Goal: Information Seeking & Learning: Learn about a topic

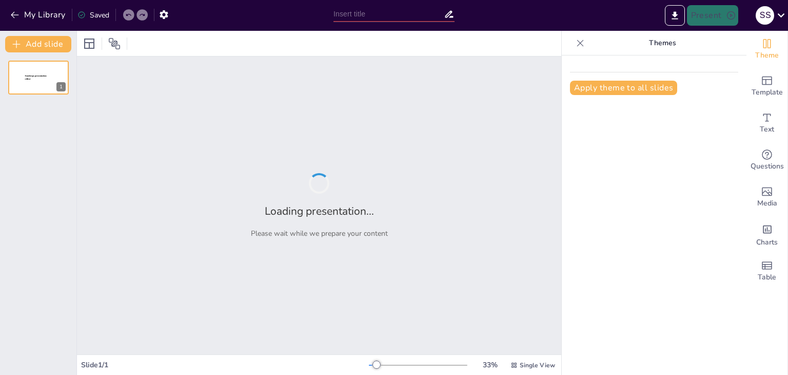
type input "Роль психолога в середній освіті: завдання та виклики"
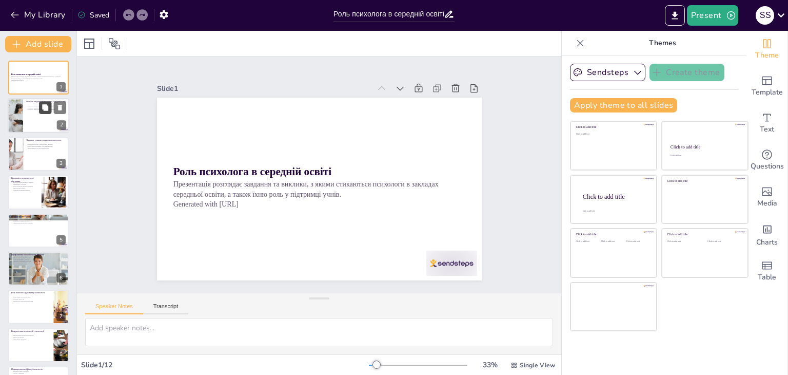
drag, startPoint x: 38, startPoint y: 107, endPoint x: 45, endPoint y: 105, distance: 7.0
click at [39, 107] on div "Основні завдання психолога в середній освіті Психолог виконує діагностику потре…" at bounding box center [39, 116] width 62 height 35
type textarea "Loremipsumd s ametcons adipisci elitse doeiusmod, temporin utla etdolore magnaa…"
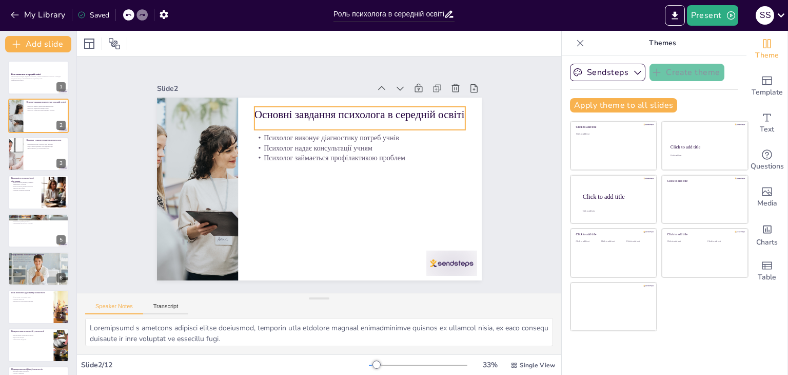
click at [273, 107] on p "Основні завдання психолога в середній освіті" at bounding box center [375, 130] width 205 height 80
click at [266, 107] on p "Основні завдання психолога в середній освіті" at bounding box center [359, 114] width 211 height 15
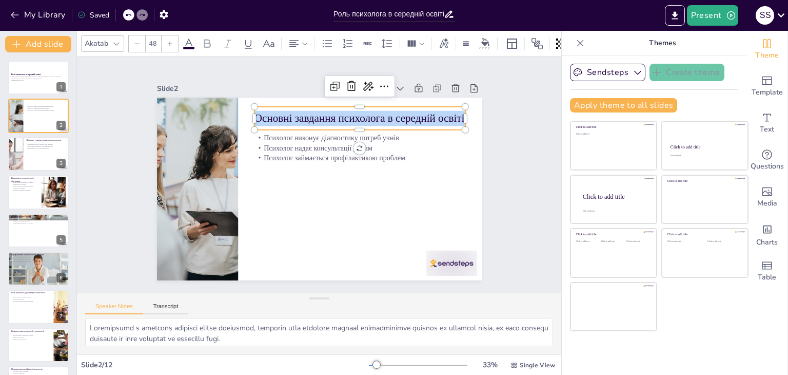
drag, startPoint x: 456, startPoint y: 109, endPoint x: 249, endPoint y: 115, distance: 206.3
click at [260, 115] on p "Основні завдання психолога в середній освіті" at bounding box center [365, 122] width 211 height 37
copy p "Основні завдання психолога в середній освіті"
type input "32"
click at [314, 134] on p "Психолог виконує діагностику потреб учнів" at bounding box center [371, 191] width 114 height 188
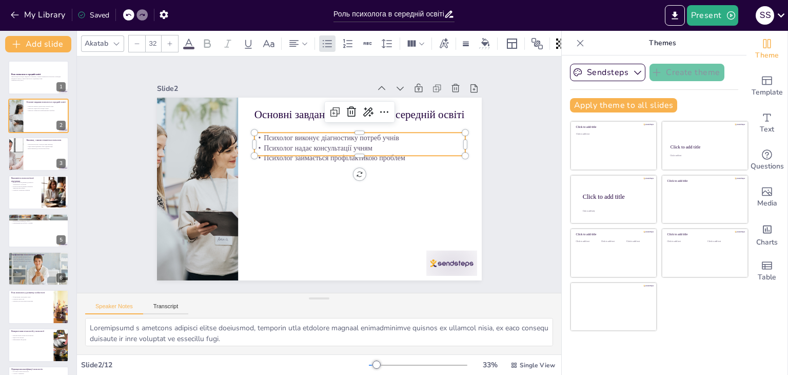
click at [258, 134] on p "Психолог виконує діагностику потреб учнів" at bounding box center [363, 142] width 211 height 32
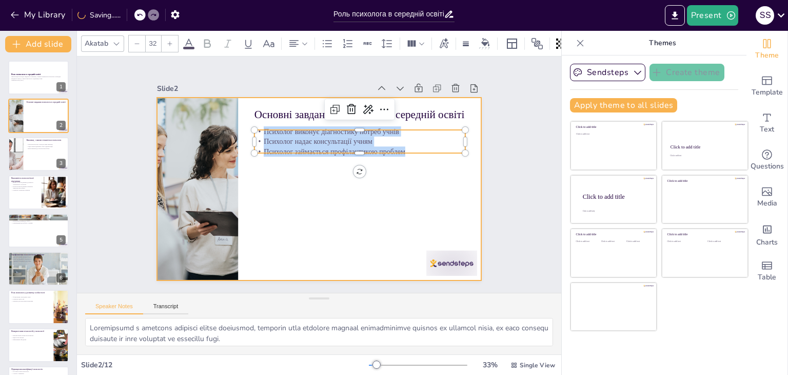
drag, startPoint x: 256, startPoint y: 128, endPoint x: 433, endPoint y: 168, distance: 181.9
click at [433, 168] on div "Основні завдання психолога в середній освіті Психолог виконує діагностику потре…" at bounding box center [318, 188] width 342 height 215
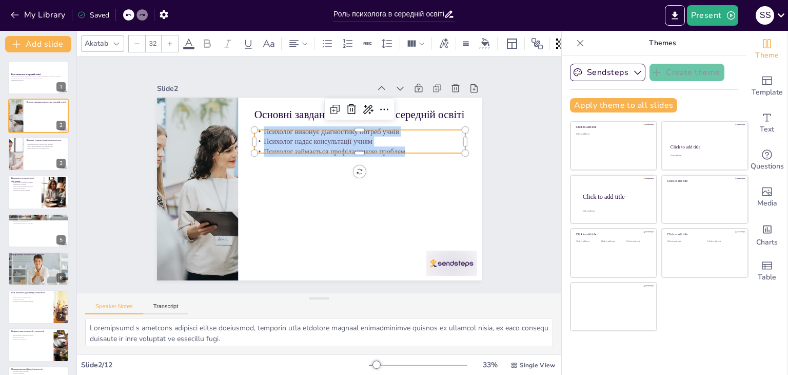
copy div "Психолог виконує діагностику потреб учнів Психолог надає консультації учням Пси…"
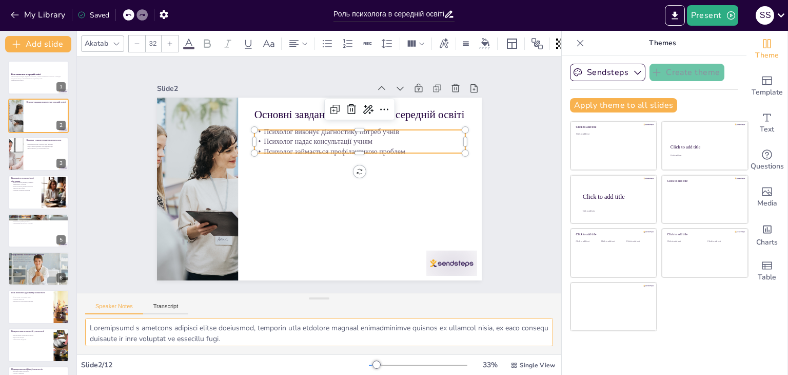
scroll to position [45, 0]
drag, startPoint x: 90, startPoint y: 327, endPoint x: 359, endPoint y: 337, distance: 269.0
click at [359, 337] on textarea at bounding box center [319, 332] width 468 height 28
drag, startPoint x: 38, startPoint y: 151, endPoint x: 176, endPoint y: 150, distance: 137.5
click at [38, 151] on div at bounding box center [39, 153] width 62 height 35
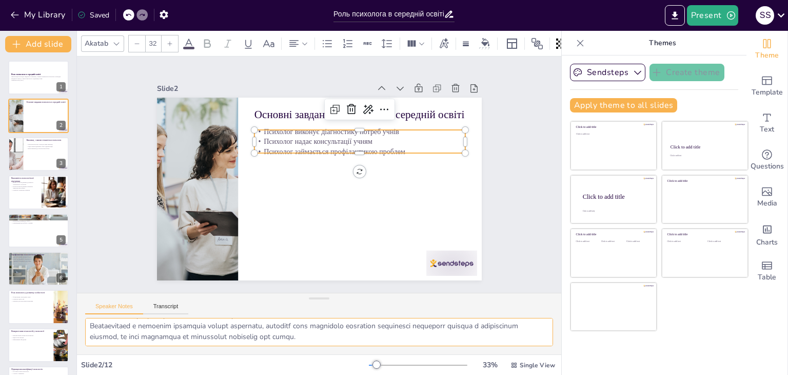
type textarea "Нестача ресурсів може суттєво обмежити можливості психологів у виконанні їхніх …"
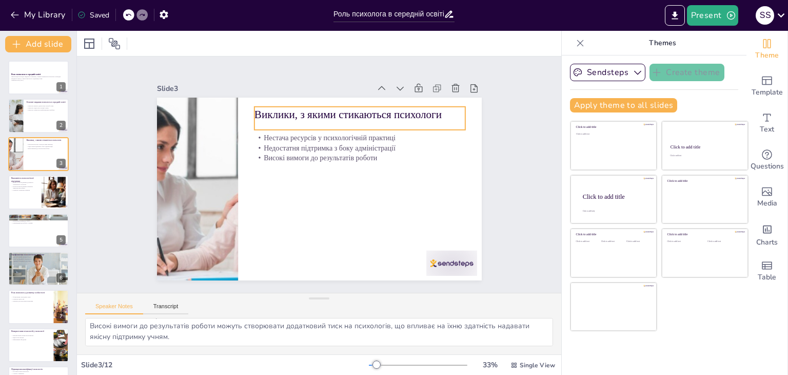
click at [324, 115] on p "Виклики, з якими стикаються психологи" at bounding box center [392, 172] width 136 height 180
click at [270, 115] on p "Виклики, з якими стикаються психологи" at bounding box center [359, 114] width 211 height 15
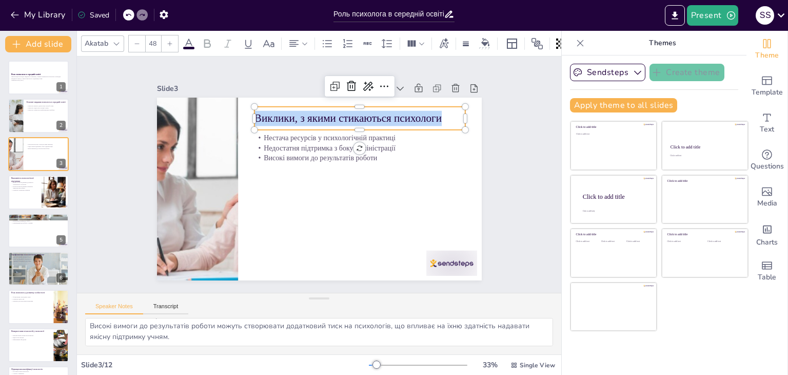
drag, startPoint x: 435, startPoint y: 111, endPoint x: 249, endPoint y: 109, distance: 186.2
click at [304, 135] on p "Виклики, з якими стикаються психологи" at bounding box center [354, 234] width 100 height 199
copy p "Виклики, з якими стикаються психологи"
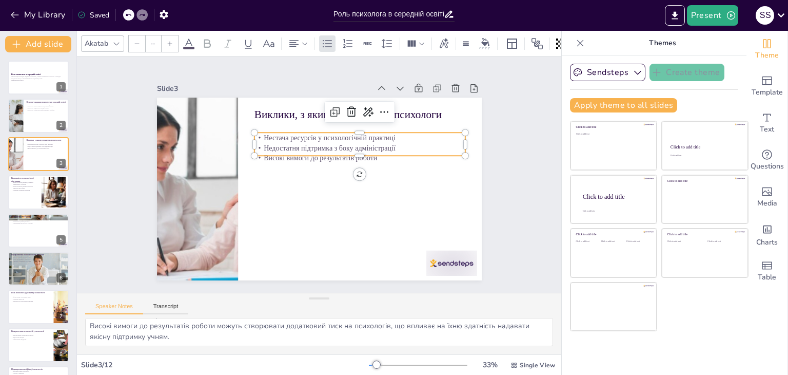
type input "32"
click at [258, 132] on p "Нестача ресурсів у психологічній практиці" at bounding box center [363, 142] width 211 height 32
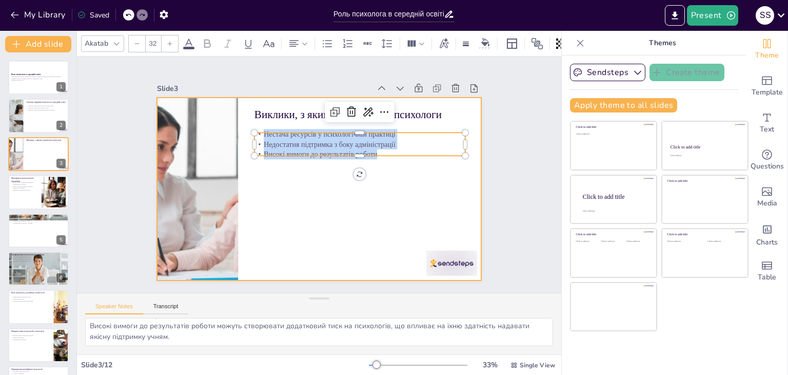
drag, startPoint x: 254, startPoint y: 132, endPoint x: 380, endPoint y: 160, distance: 128.3
click at [380, 160] on div "Виклики, з якими стикаються психологи Нестача ресурсів у психологічній практиці…" at bounding box center [318, 188] width 342 height 215
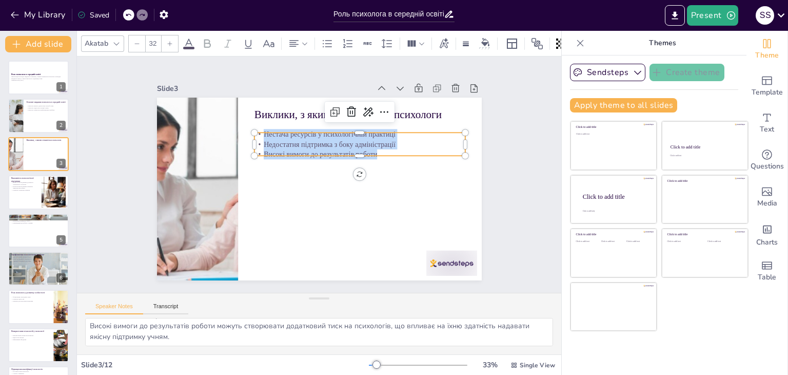
copy div "Нестача ресурсів у психологічній практиці Недостатня підтримка з боку адміністр…"
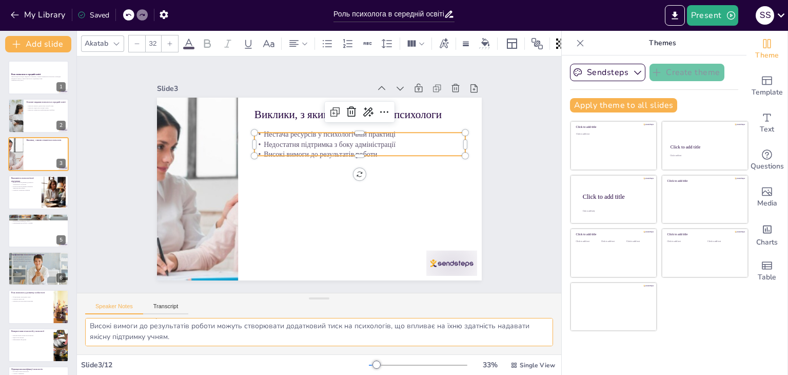
drag, startPoint x: 91, startPoint y: 326, endPoint x: 237, endPoint y: 343, distance: 146.8
click at [237, 343] on textarea "Нестача ресурсів може суттєво обмежити можливості психологів у виконанні їхніх …" at bounding box center [319, 332] width 468 height 28
click at [44, 189] on button at bounding box center [45, 184] width 12 height 12
type textarea "Управління стресом є важливим аспектом психологічної підтримки, оскільки це доп…"
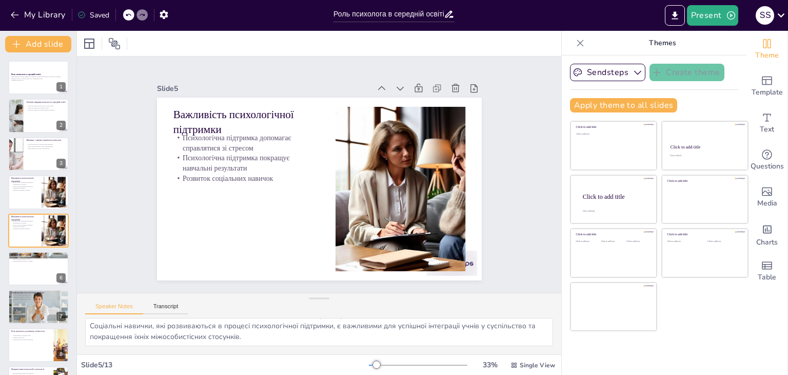
scroll to position [16, 0]
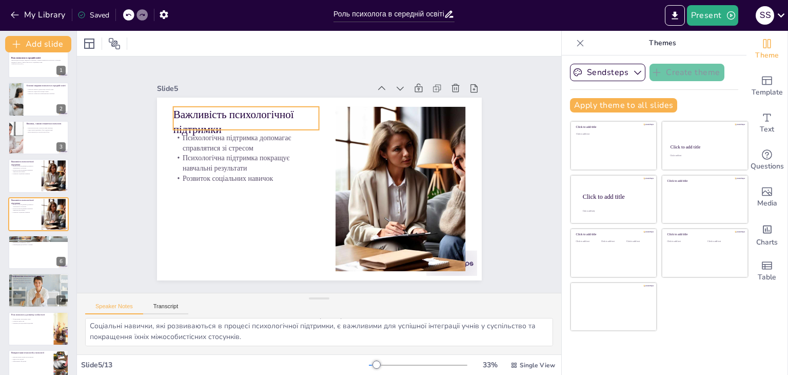
click at [244, 111] on p "Важливість психологічної підтримки" at bounding box center [258, 107] width 149 height 60
click at [244, 111] on p "Важливість психологічної підтримки" at bounding box center [252, 114] width 148 height 45
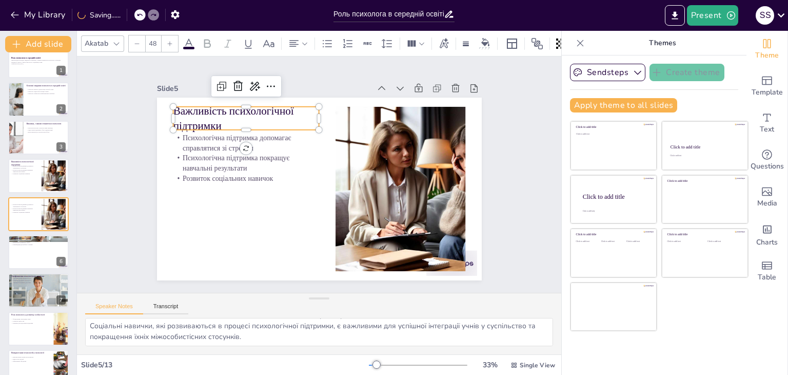
click at [360, 120] on p "Важливість психологічної підтримки" at bounding box center [383, 107] width 46 height 148
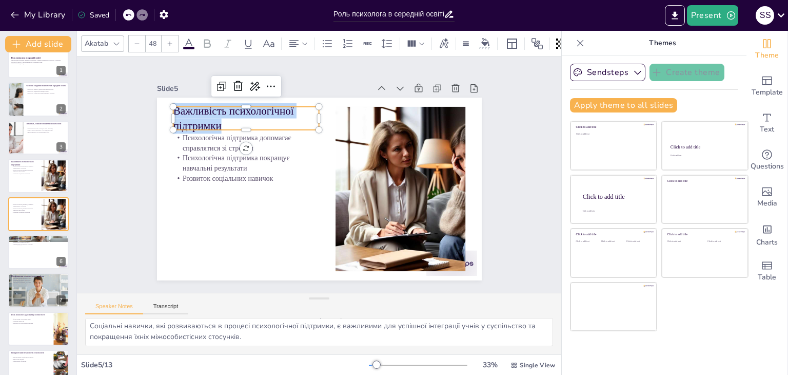
drag, startPoint x: 220, startPoint y: 120, endPoint x: 164, endPoint y: 112, distance: 56.5
click at [164, 112] on div "Психологічна підтримка допомагає справлятися зі стресом Психологічна підтримка …" at bounding box center [318, 188] width 342 height 215
copy p "Важливість психологічної підтримки"
type input "32"
click at [176, 135] on p "Психологічна підтримка допомагає справлятися зі стресом" at bounding box center [249, 134] width 147 height 35
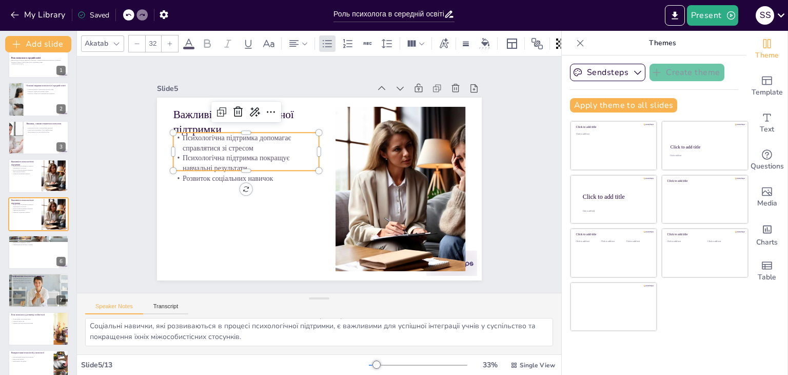
click at [176, 135] on p "Психологічна підтримка допомагає справлятися зі стресом" at bounding box center [249, 134] width 147 height 35
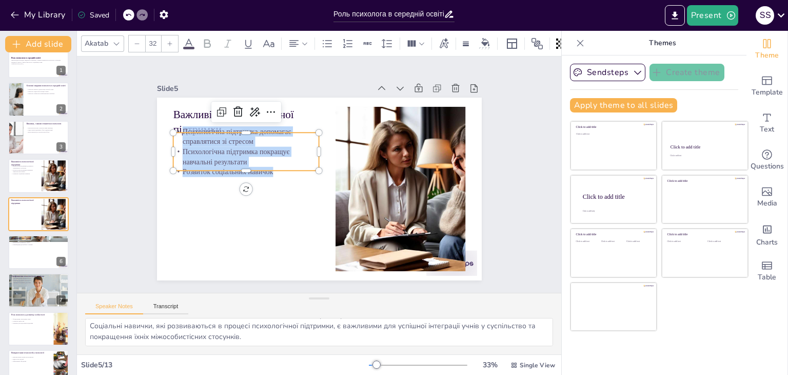
drag, startPoint x: 173, startPoint y: 129, endPoint x: 271, endPoint y: 166, distance: 104.7
click at [271, 166] on div "Психологічна підтримка допомагає справлятися зі стресом Психологічна підтримка …" at bounding box center [246, 151] width 146 height 50
copy div "Психологічна підтримка допомагає справлятися зі стресом Психологічна підтримка …"
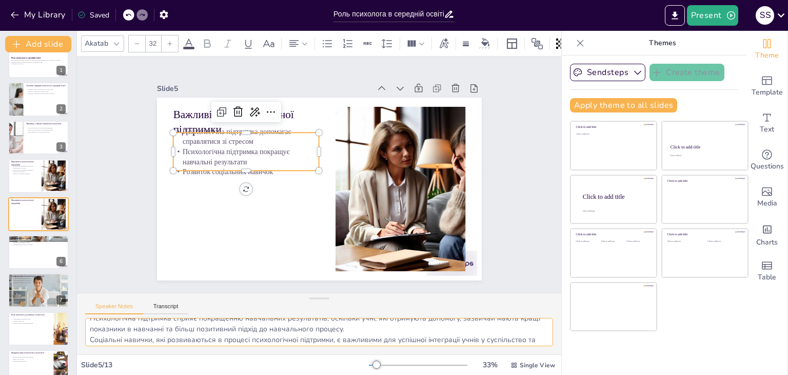
scroll to position [45, 0]
drag, startPoint x: 87, startPoint y: 322, endPoint x: 283, endPoint y: 348, distance: 197.7
click at [283, 348] on div "Управління стресом є важливим аспектом психологічної підтримки, оскільки це доп…" at bounding box center [319, 336] width 484 height 36
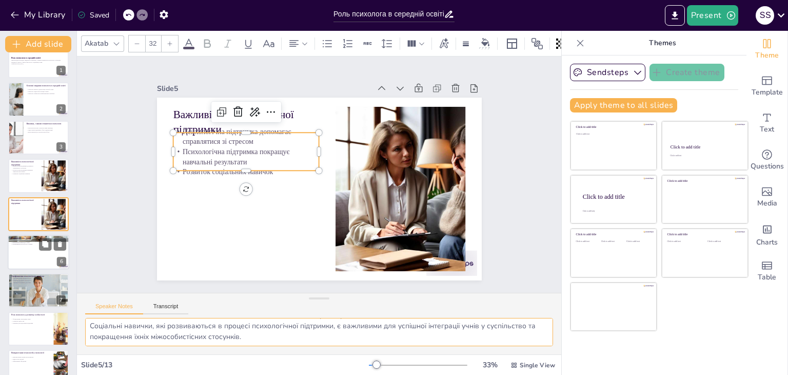
click at [49, 255] on div at bounding box center [39, 251] width 62 height 35
type textarea "Створення сприятливого навчального середовища є важливим завданням психологів, …"
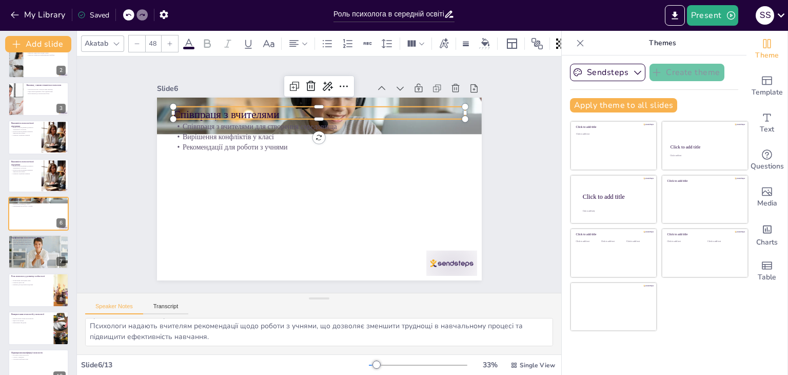
click at [273, 105] on p "Співпраця з вчителями" at bounding box center [325, 115] width 292 height 46
click at [273, 107] on p "Співпраця з вчителями" at bounding box center [319, 114] width 292 height 15
drag, startPoint x: 273, startPoint y: 105, endPoint x: 164, endPoint y: 106, distance: 109.3
click at [163, 106] on div "Співпраця з вчителями для створення середовища Вирішення конфліктів у класі Рек…" at bounding box center [318, 188] width 342 height 215
copy p "Співпраця з вчителями"
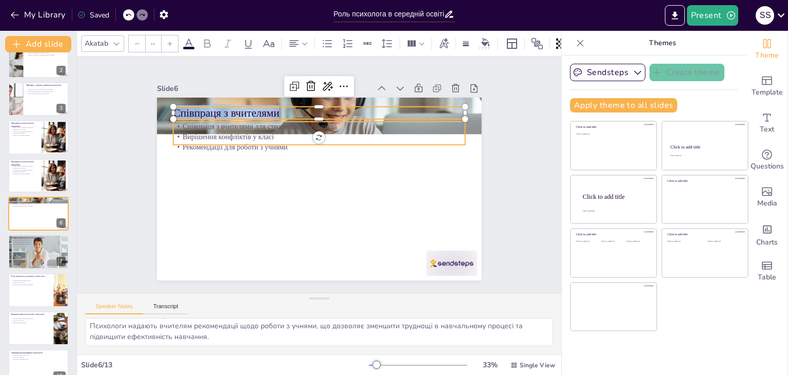
type input "32"
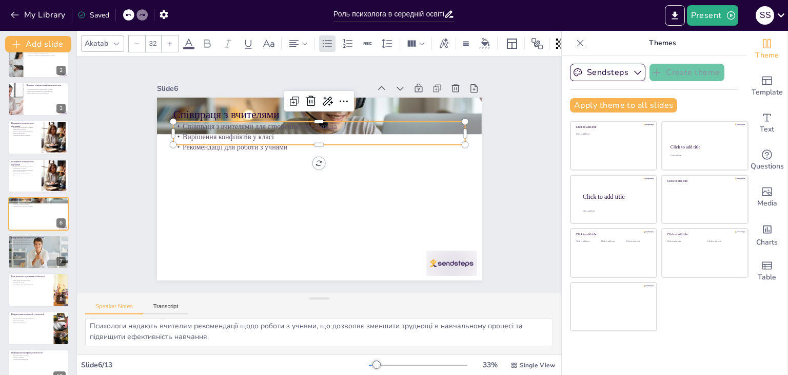
click at [178, 122] on p "Співпраця з вчителями для створення середовища" at bounding box center [324, 127] width 292 height 41
click at [176, 122] on p "Співпраця з вчителями для створення середовища" at bounding box center [319, 127] width 292 height 10
click at [214, 121] on p "Співпраця з вчителями для створення середовища" at bounding box center [343, 132] width 258 height 155
click at [178, 121] on p "Співпраця з вчителями для створення середовища" at bounding box center [324, 127] width 292 height 41
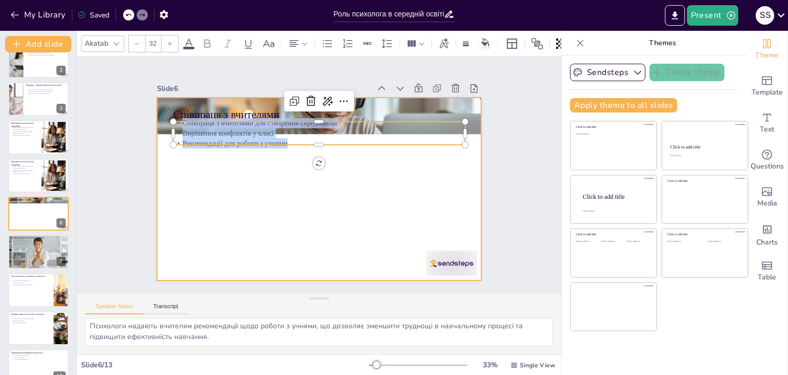
drag, startPoint x: 172, startPoint y: 121, endPoint x: 283, endPoint y: 130, distance: 111.2
click at [284, 144] on div "Співпраця з вчителями Співпраця з вчителями для створення середовища Вирішення …" at bounding box center [317, 189] width 356 height 246
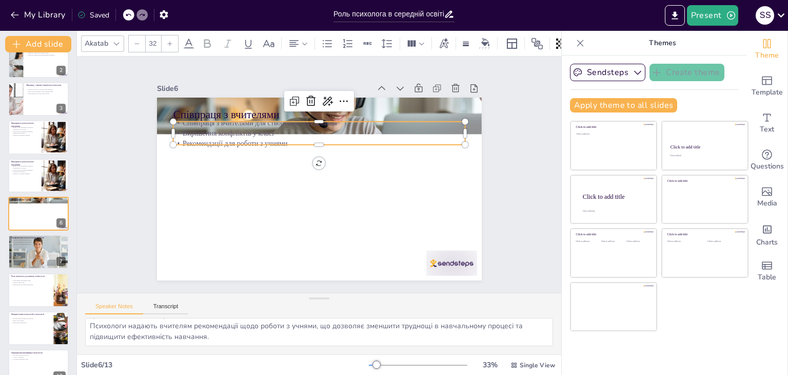
drag, startPoint x: 283, startPoint y: 130, endPoint x: 264, endPoint y: 129, distance: 19.5
click at [264, 129] on p "Вирішення конфліктів у класі" at bounding box center [328, 134] width 288 height 71
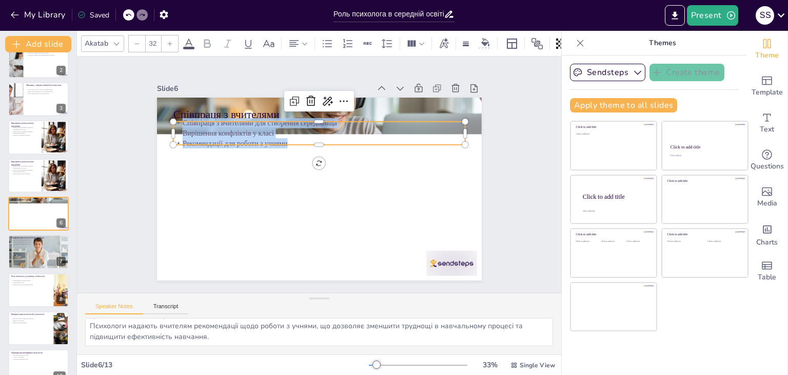
drag, startPoint x: 285, startPoint y: 139, endPoint x: 175, endPoint y: 120, distance: 110.8
click at [176, 120] on div "Співпраця з вчителями для створення середовища Вирішення конфліктів у класі Рек…" at bounding box center [323, 133] width 294 height 61
copy div "Співпраця з вчителями для створення середовища Вирішення конфліктів у класі Рек…"
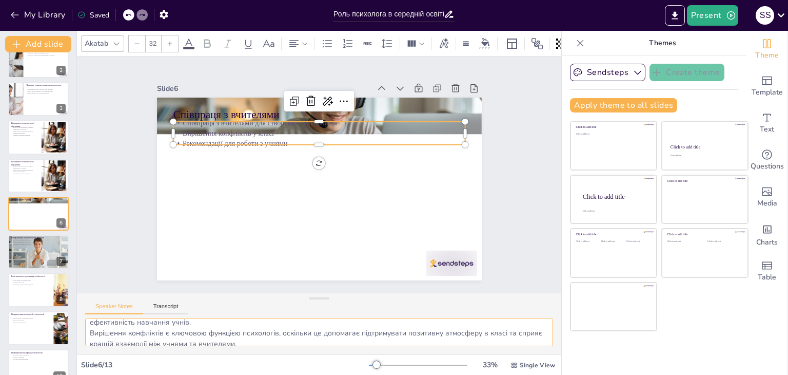
scroll to position [45, 0]
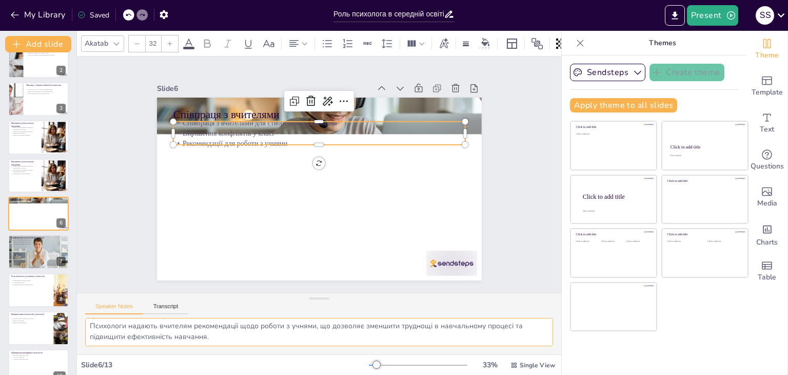
drag, startPoint x: 92, startPoint y: 323, endPoint x: 226, endPoint y: 344, distance: 136.1
click at [226, 344] on textarea "Створення сприятливого навчального середовища є важливим завданням психологів, …" at bounding box center [319, 332] width 468 height 28
click at [34, 240] on p "Програми профілактики булінгу" at bounding box center [38, 240] width 55 height 2
type textarea "Програми профілактики булінгу є важливими для забезпечення безпеки учнів і форм…"
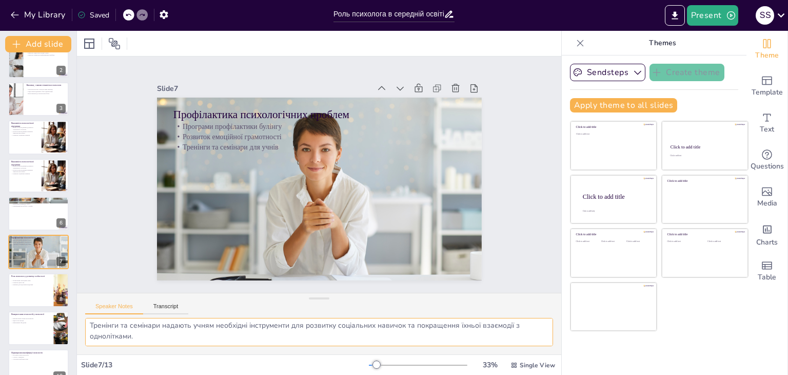
scroll to position [34, 0]
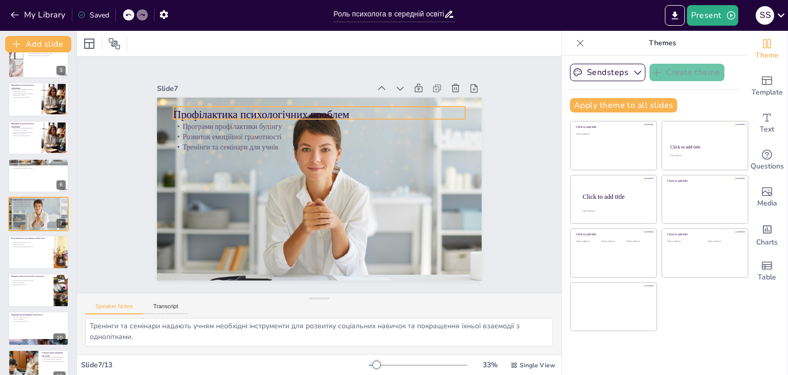
click at [183, 109] on p "Профілактика психологічних проблем" at bounding box center [326, 115] width 292 height 46
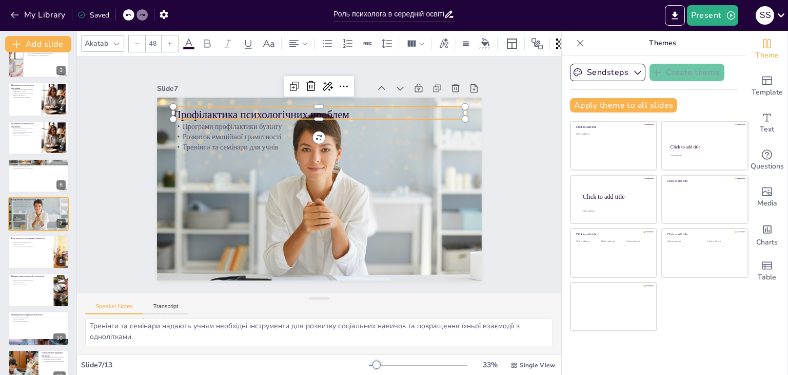
click at [183, 109] on p "Профілактика психологічних проблем" at bounding box center [326, 115] width 292 height 46
drag, startPoint x: 348, startPoint y: 106, endPoint x: 166, endPoint y: 111, distance: 182.2
click at [166, 111] on div "Програми профілактики булінгу Розвиток емоційної грамотності Тренінги та семіна…" at bounding box center [318, 188] width 342 height 215
copy p "Профілактика психологічних проблем"
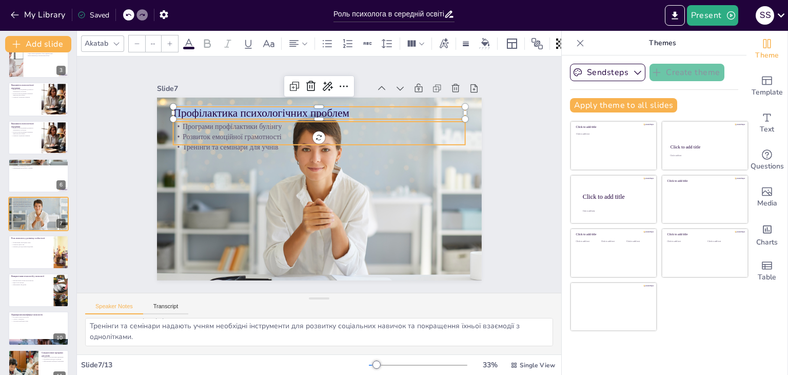
click at [168, 121] on div "Програми профілактики булінгу Розвиток емоційної грамотності Тренінги та семіна…" at bounding box center [314, 188] width 365 height 274
type input "32"
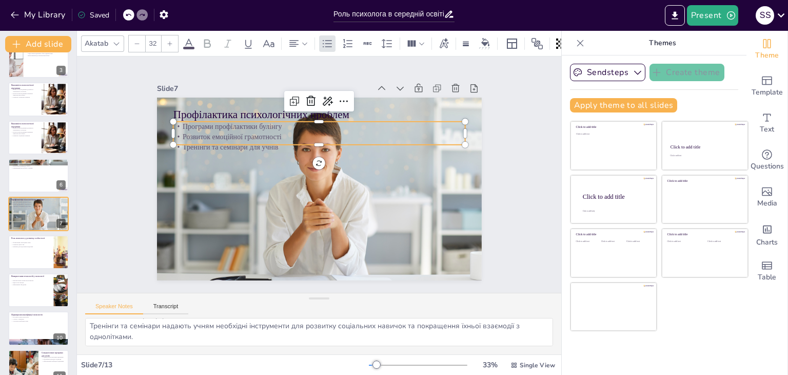
click at [175, 111] on div at bounding box center [179, 106] width 9 height 9
click at [178, 124] on p "Програми профілактики булінгу" at bounding box center [324, 127] width 292 height 41
click at [173, 119] on p "Програми профілактики булінгу" at bounding box center [319, 124] width 292 height 10
click at [179, 119] on p "Програми профілактики булінгу" at bounding box center [325, 124] width 292 height 41
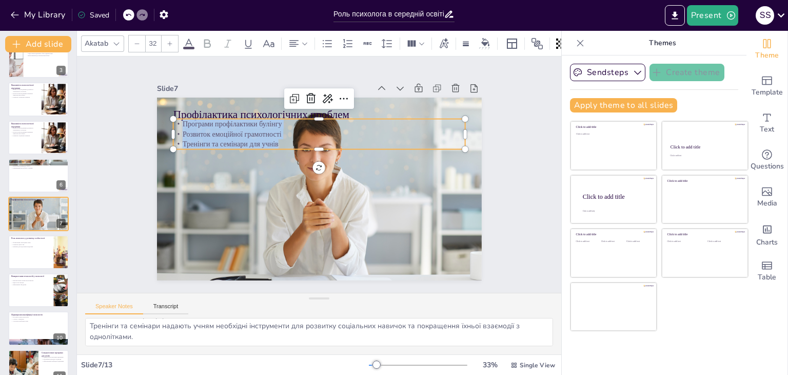
drag, startPoint x: 173, startPoint y: 119, endPoint x: 272, endPoint y: 140, distance: 100.7
click at [272, 140] on div "Програми профілактики булінгу Розвиток емоційної грамотності Тренінги та семіна…" at bounding box center [319, 134] width 292 height 30
copy div "Програми профілактики булінгу Розвиток емоційної грамотності Тренінги та семіна…"
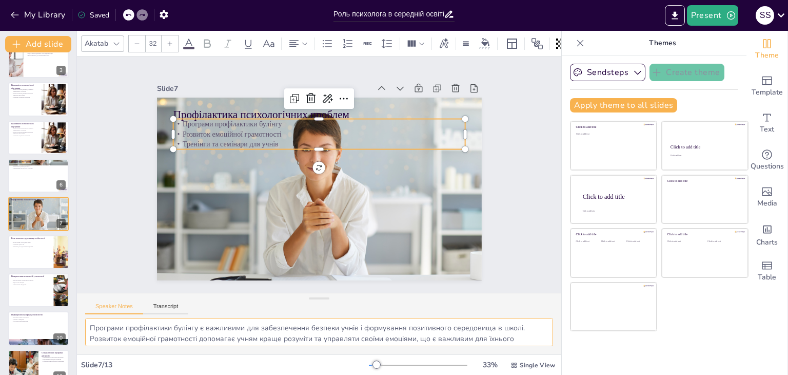
drag, startPoint x: 93, startPoint y: 320, endPoint x: 122, endPoint y: 321, distance: 28.7
click at [122, 321] on textarea "Програми профілактики булінгу є важливими для забезпечення безпеки учнів і форм…" at bounding box center [319, 332] width 468 height 28
drag, startPoint x: 88, startPoint y: 321, endPoint x: 302, endPoint y: 342, distance: 215.0
click at [302, 342] on textarea "Програми профілактики булінгу є важливими для забезпечення безпеки учнів і форм…" at bounding box center [319, 332] width 468 height 28
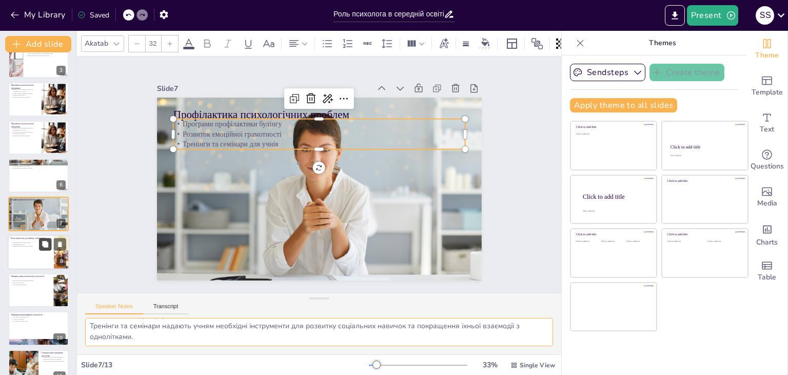
click at [43, 243] on icon at bounding box center [45, 244] width 6 height 6
type textarea "Формування самооцінки є важливим аспектом розвитку особистості, оскільки це впл…"
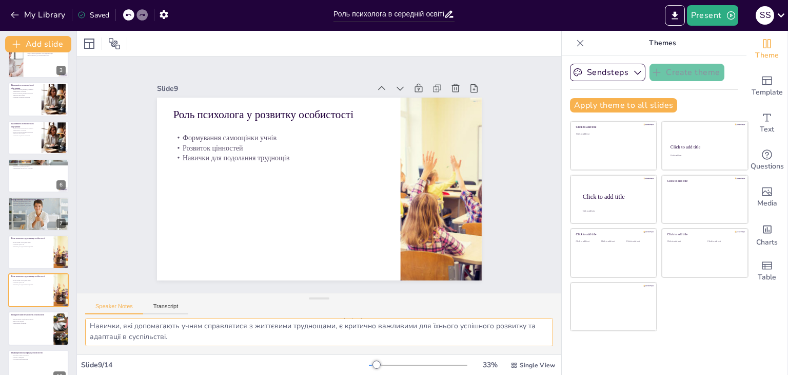
scroll to position [169, 0]
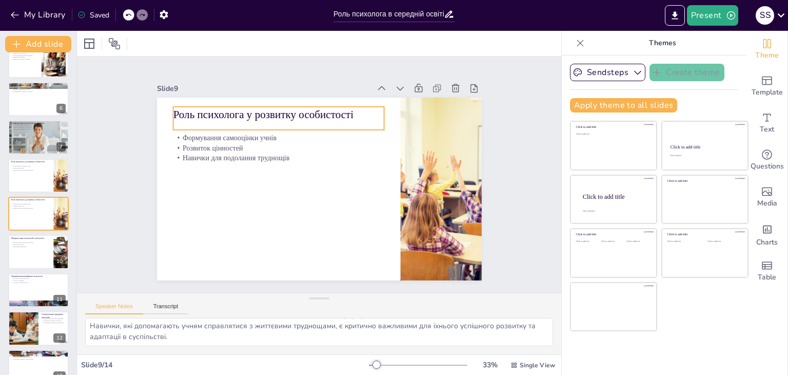
click at [226, 114] on p "Роль психолога у розвитку особистості" at bounding box center [278, 114] width 211 height 15
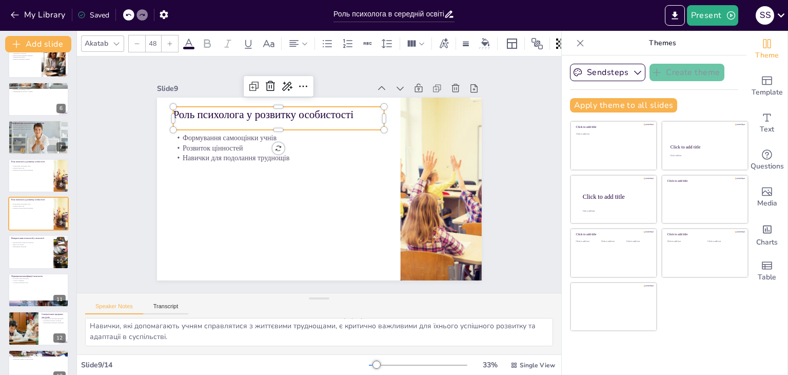
click at [226, 114] on p "Роль психолога у розвитку особистості" at bounding box center [284, 110] width 211 height 37
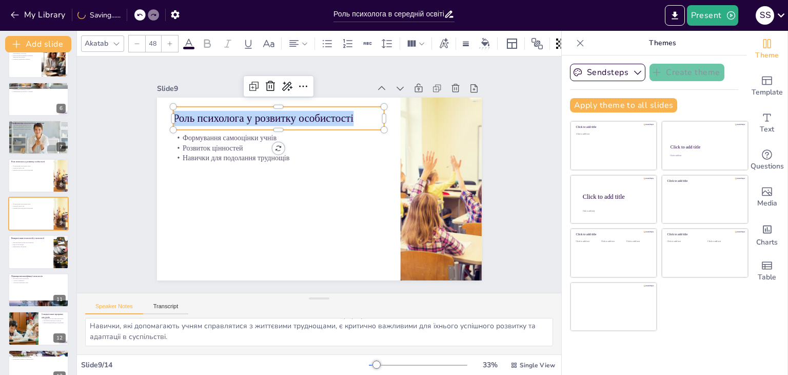
drag, startPoint x: 359, startPoint y: 116, endPoint x: 148, endPoint y: 116, distance: 210.9
click at [148, 116] on div "Slide 1 Роль психолога в середній освіті Презентація розглядає завдання та викл…" at bounding box center [319, 174] width 374 height 437
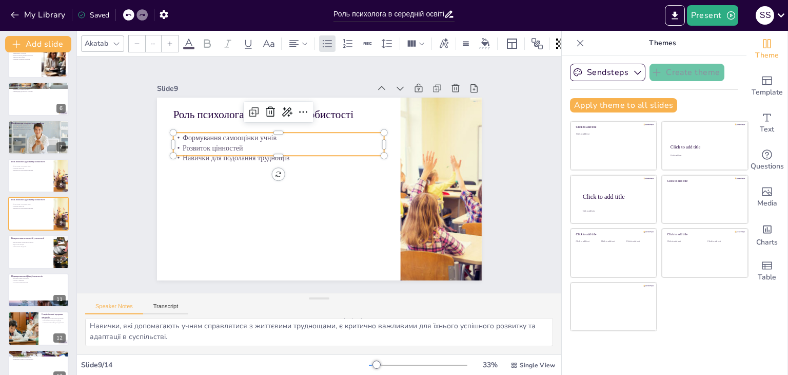
type input "32"
click at [177, 133] on p "Формування самооцінки учнів" at bounding box center [282, 133] width 211 height 32
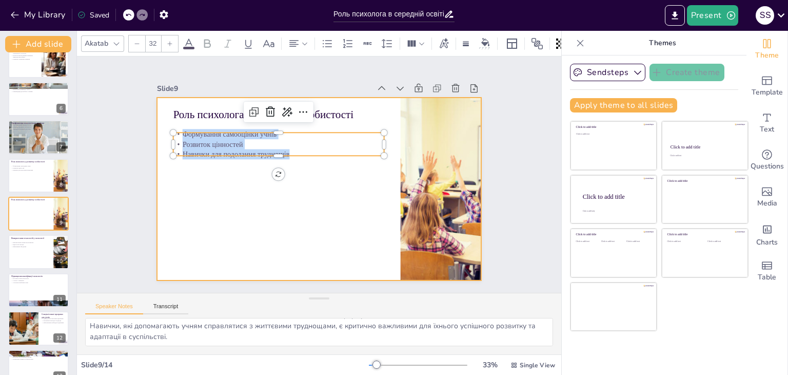
drag, startPoint x: 172, startPoint y: 130, endPoint x: 290, endPoint y: 159, distance: 121.5
click at [290, 159] on div "Роль психолога у розвитку особистості Формування самооцінки учнів Розвиток цінн…" at bounding box center [318, 188] width 342 height 215
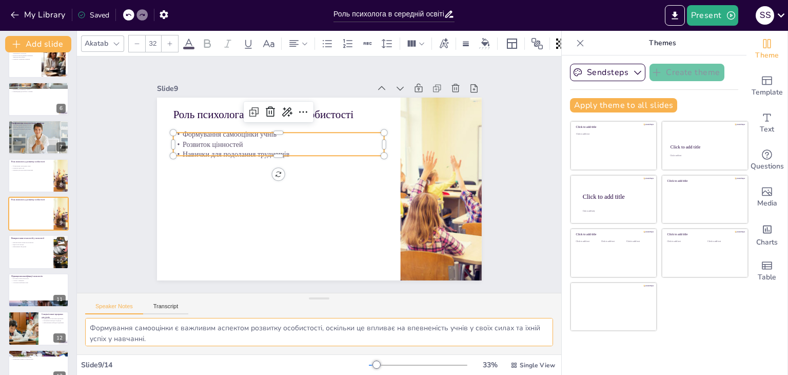
scroll to position [34, 0]
drag, startPoint x: 85, startPoint y: 323, endPoint x: 212, endPoint y: 341, distance: 128.5
click at [212, 341] on textarea "Формування самооцінки є важливим аспектом розвитку особистості, оскільки це впл…" at bounding box center [319, 332] width 468 height 28
click at [34, 249] on div at bounding box center [39, 251] width 62 height 35
type textarea "Онлайн-інструменти дозволяють психологам швидко та ефективно оцінювати емоційни…"
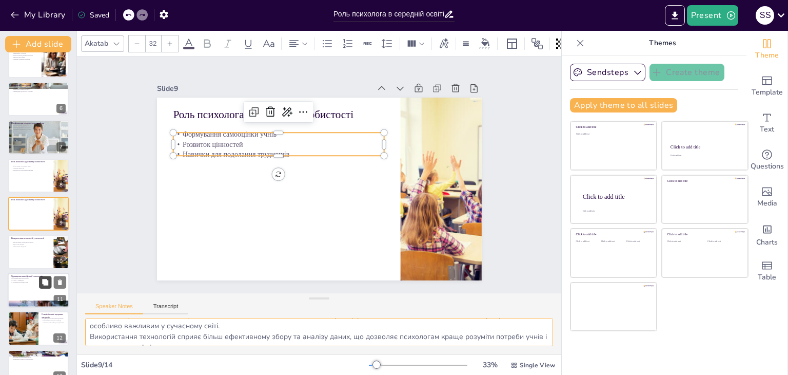
scroll to position [207, 0]
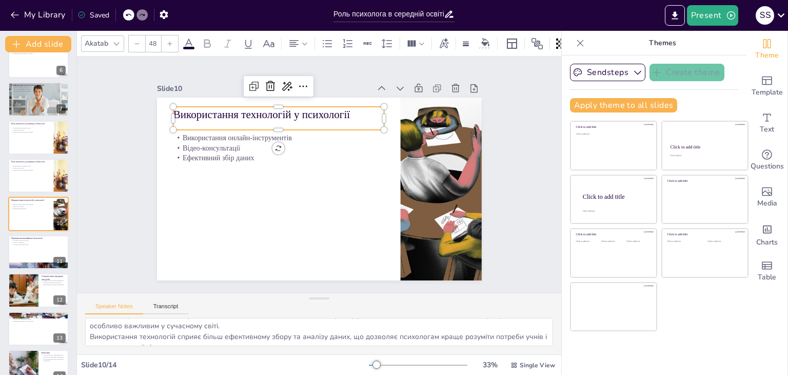
click at [348, 108] on p "Використання технологій у психології" at bounding box center [278, 114] width 211 height 15
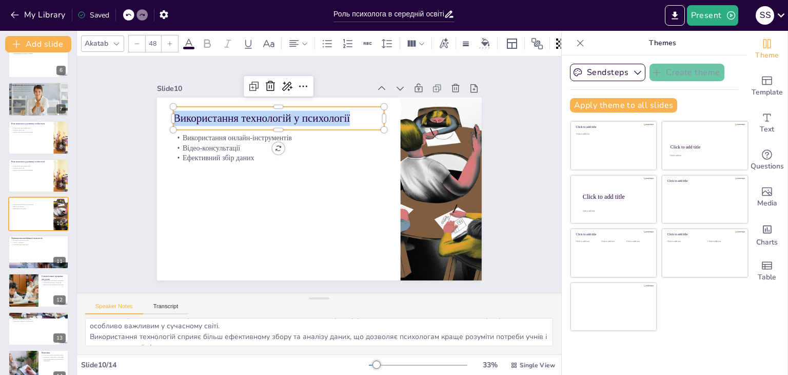
drag, startPoint x: 348, startPoint y: 108, endPoint x: 335, endPoint y: 109, distance: 13.9
click at [335, 109] on p "Використання технологій у психології" at bounding box center [334, 106] width 152 height 167
type input "32"
click at [183, 134] on p "Використання онлайн-інструментів" at bounding box center [278, 137] width 211 height 10
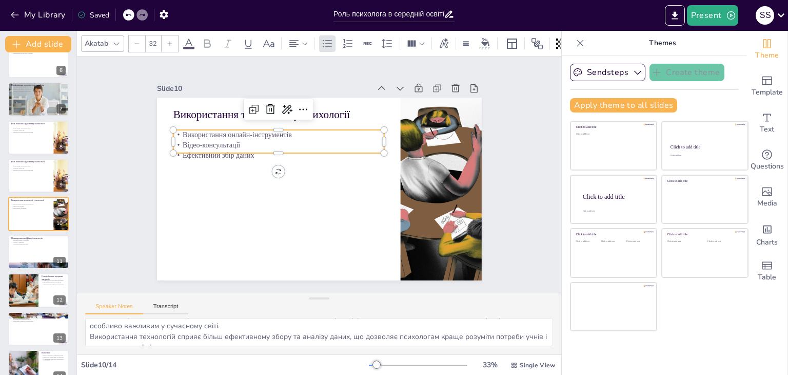
click at [183, 134] on p "Використання онлайн-інструментів" at bounding box center [278, 135] width 211 height 10
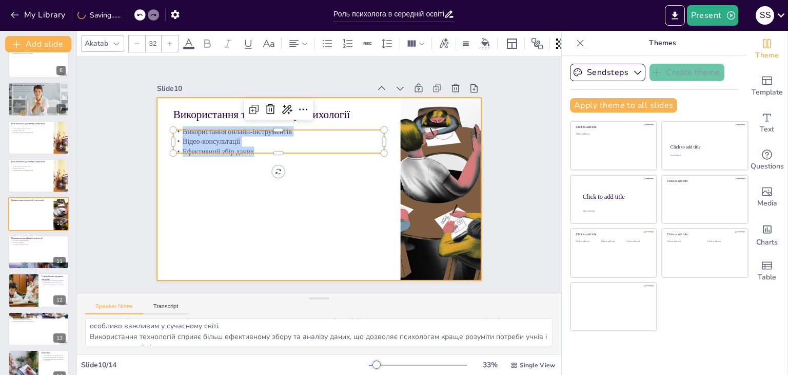
drag, startPoint x: 174, startPoint y: 129, endPoint x: 246, endPoint y: 151, distance: 75.0
click at [246, 153] on div "Використання технологій у психології Використання онлайн-інструментів Відео-кон…" at bounding box center [306, 181] width 321 height 372
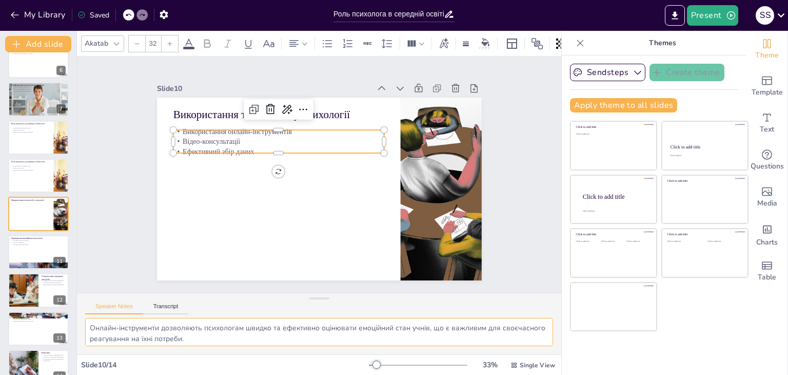
scroll to position [45, 0]
drag, startPoint x: 89, startPoint y: 325, endPoint x: 242, endPoint y: 348, distance: 154.2
click at [242, 348] on div "Онлайн-інструменти дозволяють психологам швидко та ефективно оцінювати емоційни…" at bounding box center [319, 336] width 484 height 36
click at [43, 255] on div at bounding box center [39, 251] width 62 height 35
type textarea "Постійна освіта є критично важливою для психологів, оскільки це дозволяє їм зал…"
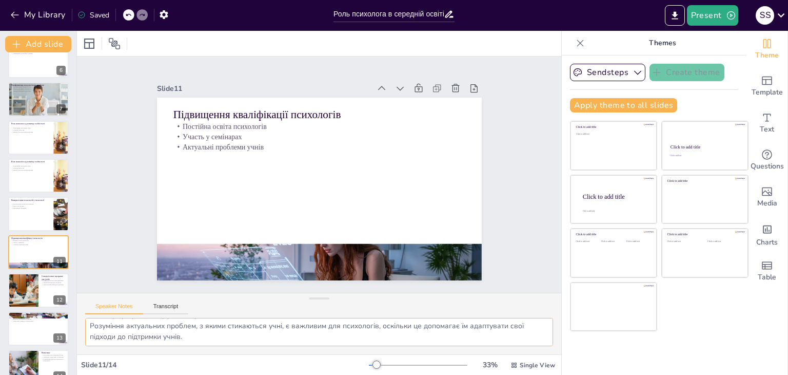
scroll to position [224, 0]
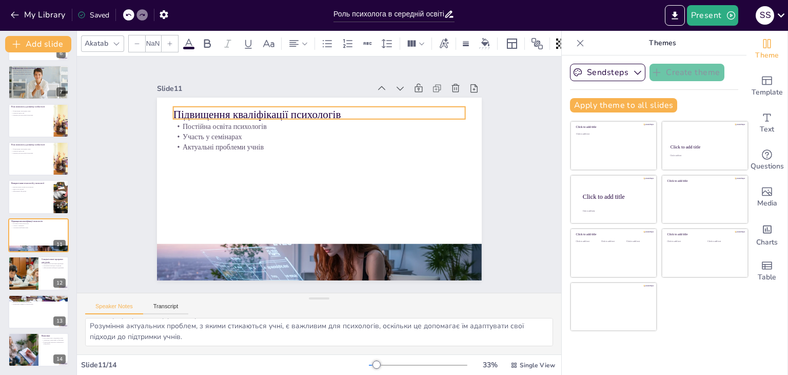
click at [340, 107] on p "Підвищення кваліфікації психологів" at bounding box center [319, 114] width 292 height 15
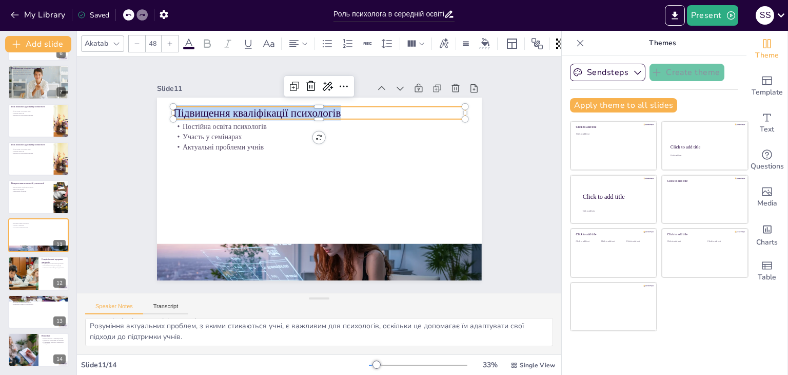
drag, startPoint x: 340, startPoint y: 108, endPoint x: 166, endPoint y: 109, distance: 173.4
click at [173, 109] on p "Підвищення кваліфікації психологів" at bounding box center [319, 112] width 292 height 15
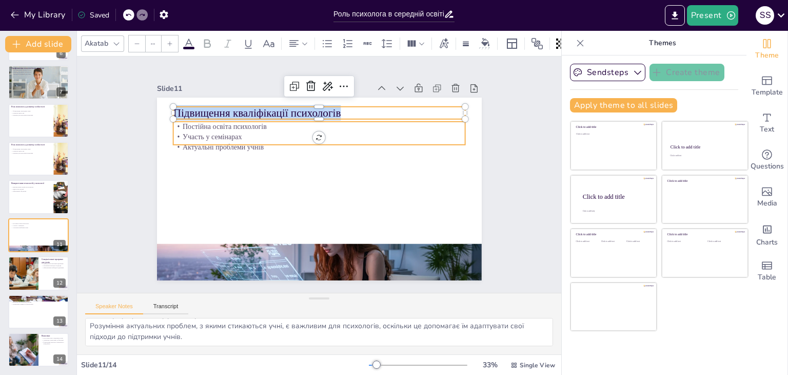
type input "32"
click at [174, 122] on p "Постійна освіта психологів" at bounding box center [319, 127] width 292 height 10
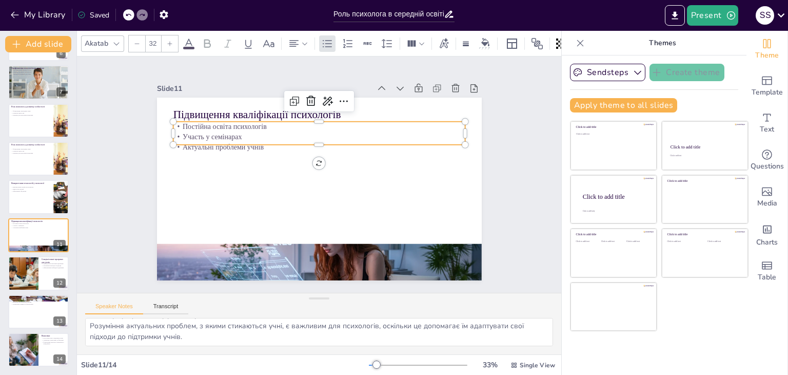
click at [174, 122] on p "Постійна освіта психологів" at bounding box center [319, 127] width 292 height 10
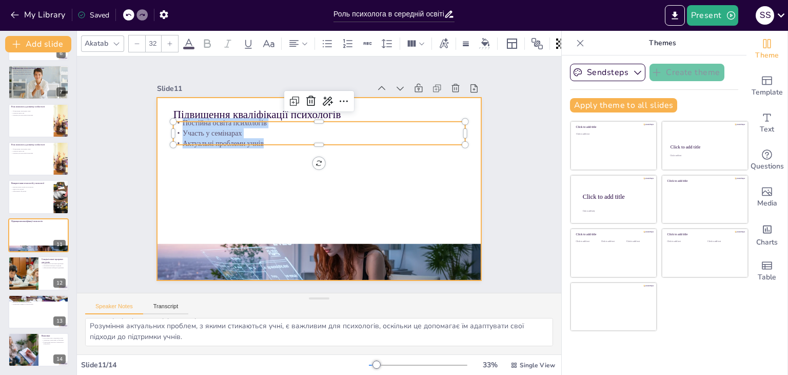
drag, startPoint x: 174, startPoint y: 121, endPoint x: 265, endPoint y: 150, distance: 95.9
click at [265, 150] on div "Підвищення кваліфікації психологів [PERSON_NAME] освіта психологів Участь у сем…" at bounding box center [318, 188] width 342 height 215
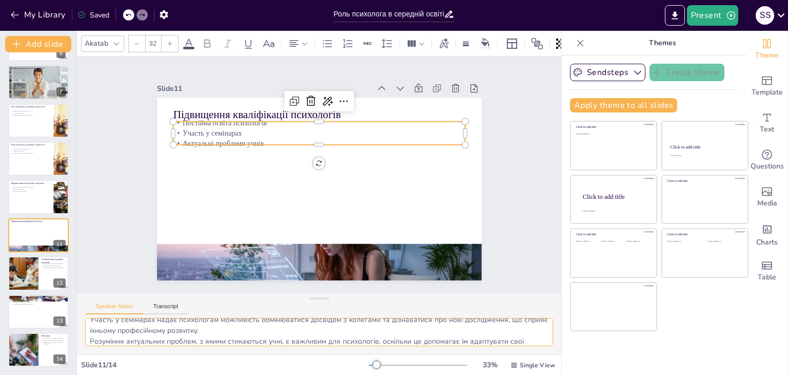
scroll to position [45, 0]
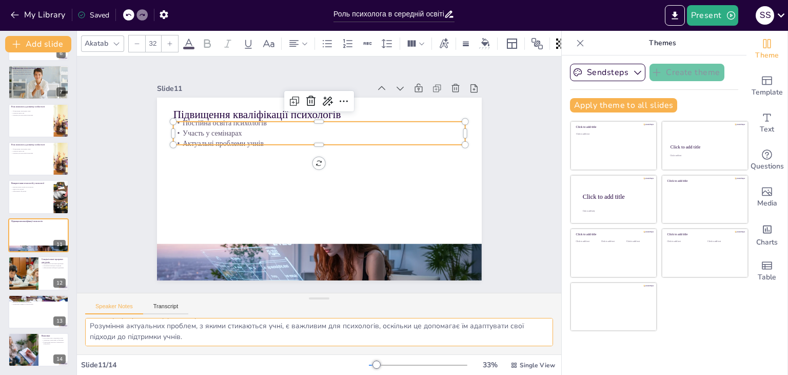
drag, startPoint x: 88, startPoint y: 326, endPoint x: 201, endPoint y: 340, distance: 114.2
click at [208, 350] on div "Постійна освіта є критично важливою для психологів, оскільки це дозволяє їм зал…" at bounding box center [319, 336] width 484 height 36
click at [29, 281] on div at bounding box center [23, 273] width 60 height 35
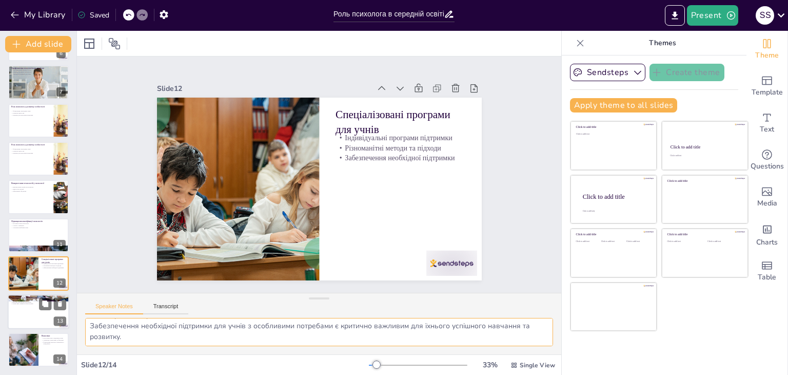
click at [35, 306] on div at bounding box center [39, 311] width 62 height 35
type textarea "Співпраця між батьками та психологами є важливою для забезпечення комплексного …"
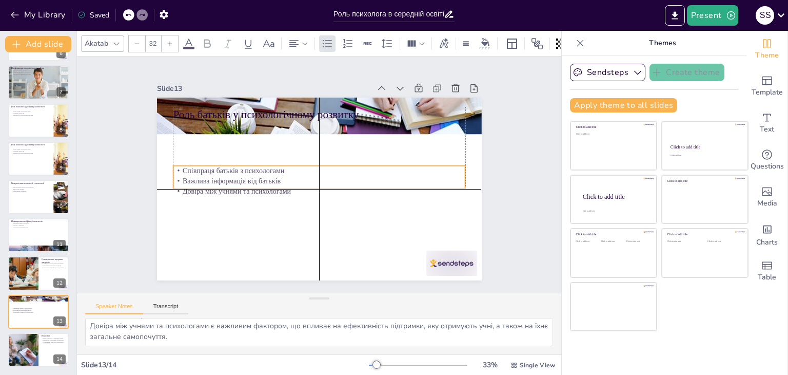
drag, startPoint x: 201, startPoint y: 130, endPoint x: 197, endPoint y: 181, distance: 51.0
click at [197, 180] on p "Важлива інформація від батьків" at bounding box center [318, 181] width 292 height 41
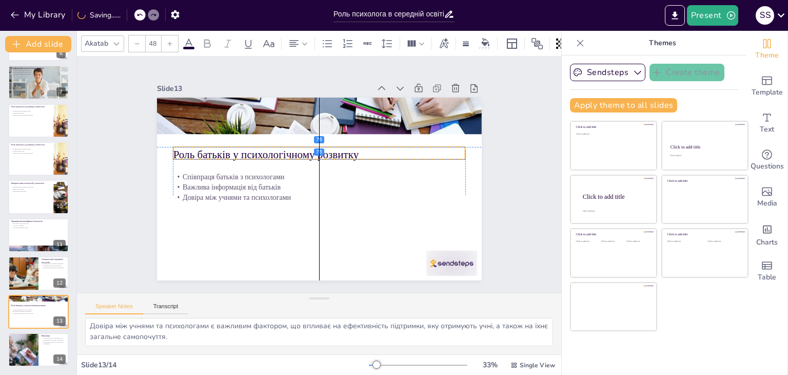
drag, startPoint x: 204, startPoint y: 107, endPoint x: 204, endPoint y: 150, distance: 43.6
click at [204, 150] on p "Роль батьків у психологічному розвитку" at bounding box center [319, 154] width 292 height 15
click at [361, 147] on p "Роль батьків у психологічному розвитку" at bounding box center [319, 154] width 292 height 15
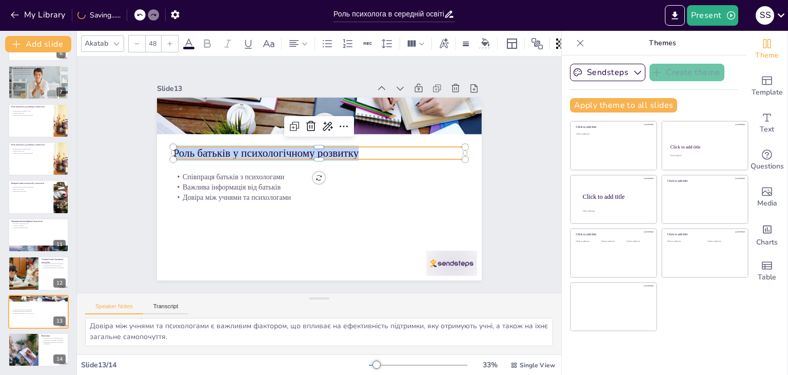
drag, startPoint x: 361, startPoint y: 146, endPoint x: 162, endPoint y: 141, distance: 199.1
click at [162, 141] on div "Співпраця батьків з психологами Важлива інформація від батьків [PERSON_NAME] мі…" at bounding box center [318, 188] width 342 height 215
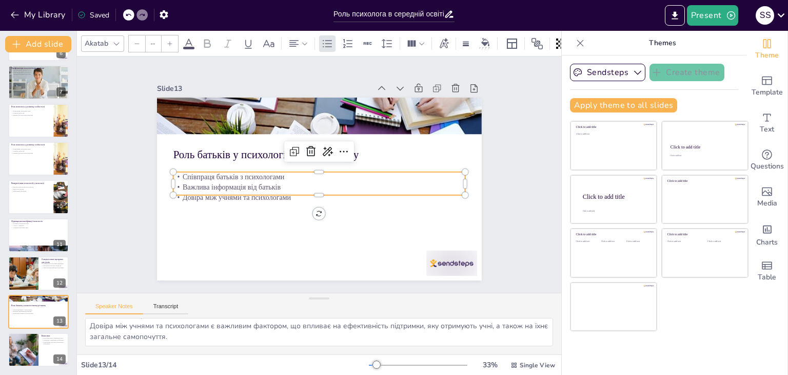
type input "32"
click at [189, 182] on p "Важлива інформація від батьків" at bounding box center [319, 187] width 292 height 10
click at [189, 179] on p "Важлива інформація від батьків" at bounding box center [318, 187] width 292 height 41
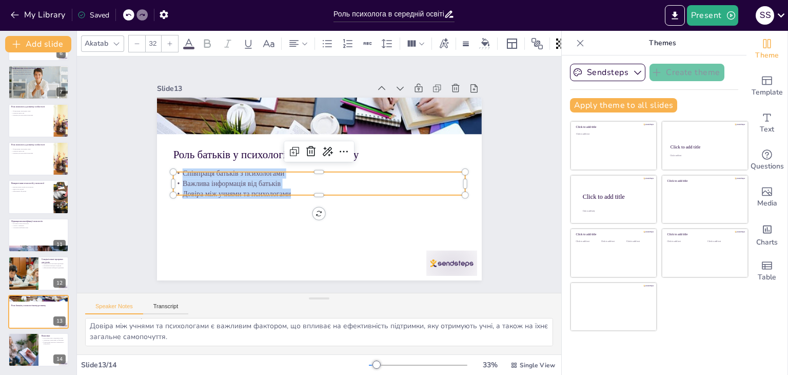
drag, startPoint x: 172, startPoint y: 170, endPoint x: 290, endPoint y: 190, distance: 119.6
click at [290, 190] on div "Співпраця батьків з психологами Важлива інформація від батьків [PERSON_NAME] мі…" at bounding box center [319, 183] width 292 height 30
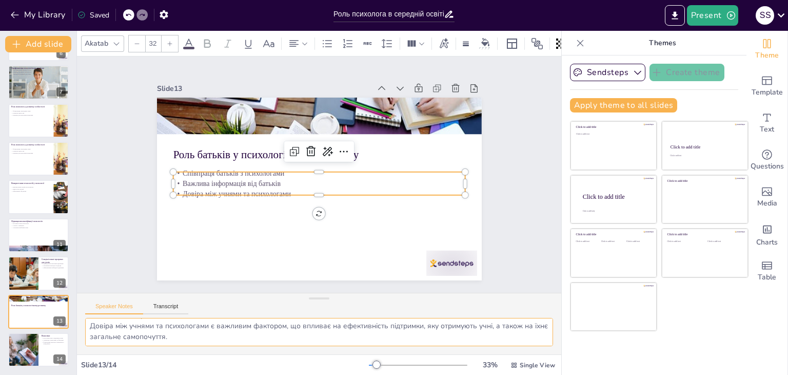
drag, startPoint x: 88, startPoint y: 321, endPoint x: 220, endPoint y: 340, distance: 133.7
click at [220, 340] on textarea "Співпраця між батьками та психологами є важливою для забезпечення комплексного …" at bounding box center [319, 332] width 468 height 28
click at [36, 332] on div at bounding box center [23, 349] width 52 height 35
type textarea "Психологи відіграють важливу роль у підтримці учнів, допомагаючи їм справлятися…"
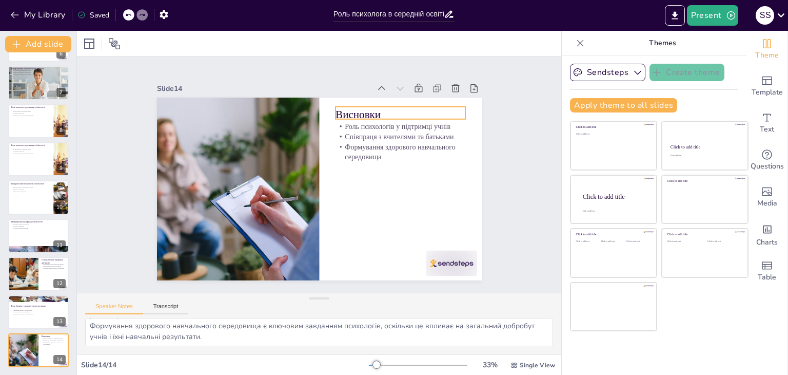
click at [345, 109] on p "Висновки" at bounding box center [401, 114] width 130 height 15
click at [345, 109] on p "Висновки" at bounding box center [406, 123] width 131 height 29
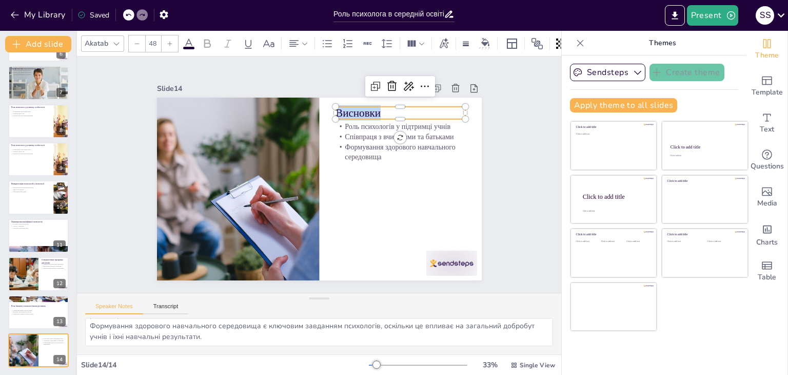
drag, startPoint x: 370, startPoint y: 110, endPoint x: 330, endPoint y: 109, distance: 40.0
click at [336, 109] on p "Висновки" at bounding box center [401, 112] width 130 height 15
click at [337, 122] on p "Роль психологів у підтримці учнів" at bounding box center [401, 127] width 130 height 10
type input "32"
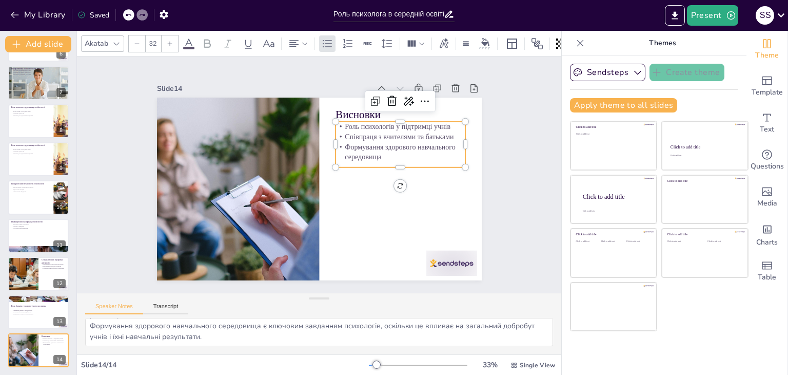
click at [340, 124] on p "Роль психологів у підтримці учнів" at bounding box center [405, 136] width 130 height 24
click at [338, 122] on p "Роль психологів у підтримці учнів" at bounding box center [401, 127] width 130 height 10
click at [358, 141] on p "Роль психологів у підтримці учнів" at bounding box center [413, 183] width 111 height 85
click at [338, 124] on p "Роль психологів у підтримці учнів" at bounding box center [401, 129] width 130 height 10
click at [340, 126] on p "Роль психологів у підтримці учнів" at bounding box center [405, 138] width 130 height 24
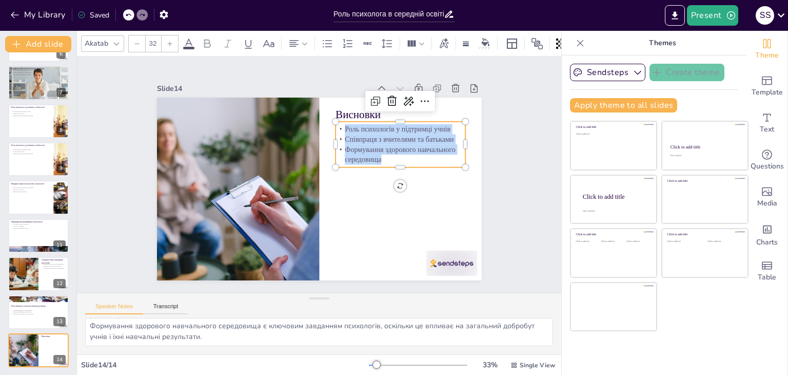
drag, startPoint x: 333, startPoint y: 122, endPoint x: 378, endPoint y: 148, distance: 51.7
click at [377, 154] on div "Роль психологів у підтримці учнів Співпраця з вчителями та батьками Формування …" at bounding box center [403, 153] width 133 height 54
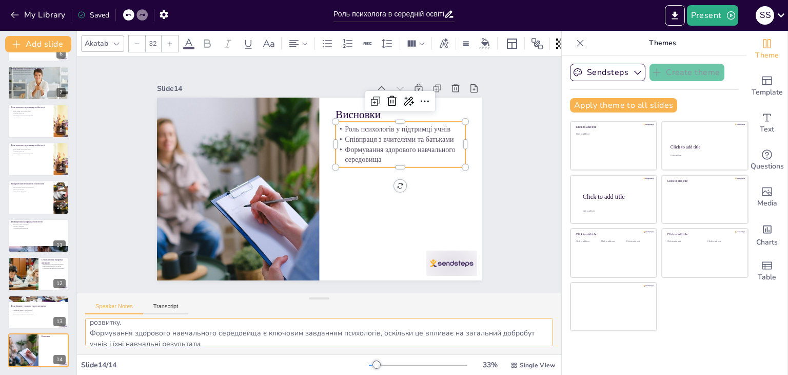
scroll to position [45, 0]
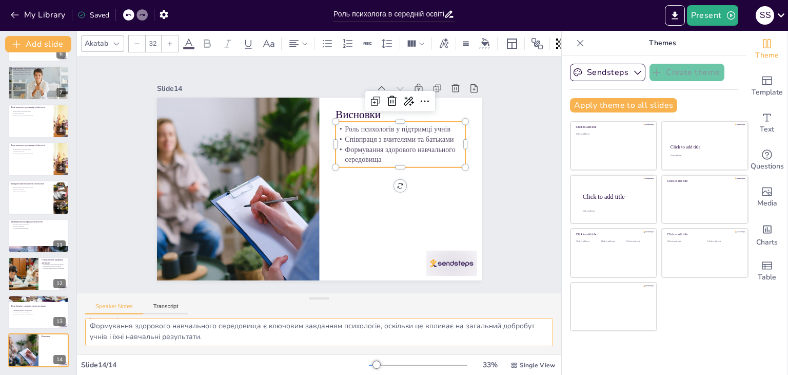
drag, startPoint x: 88, startPoint y: 321, endPoint x: 245, endPoint y: 339, distance: 157.6
click at [245, 339] on textarea "Психологи відіграють важливу роль у підтримці учнів, допомагаючи їм справлятися…" at bounding box center [319, 332] width 468 height 28
